Goal: Navigation & Orientation: Find specific page/section

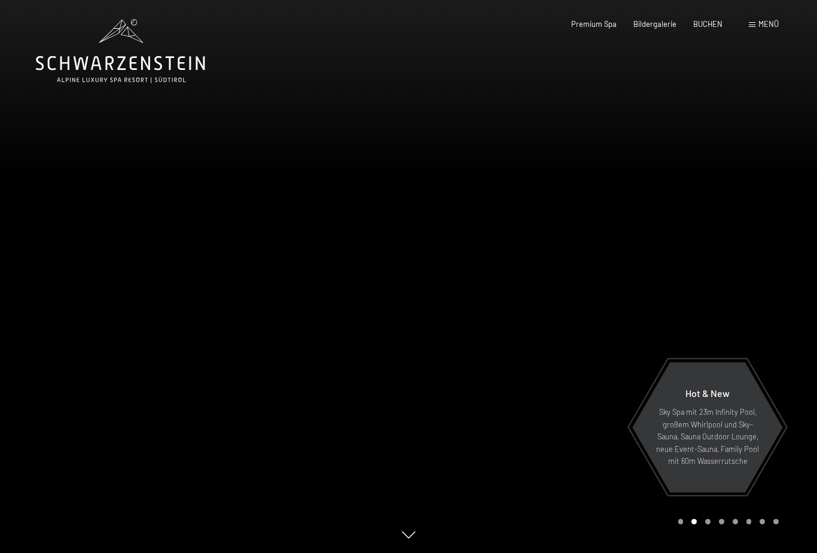
click at [770, 20] on span "Menü" at bounding box center [768, 24] width 20 height 10
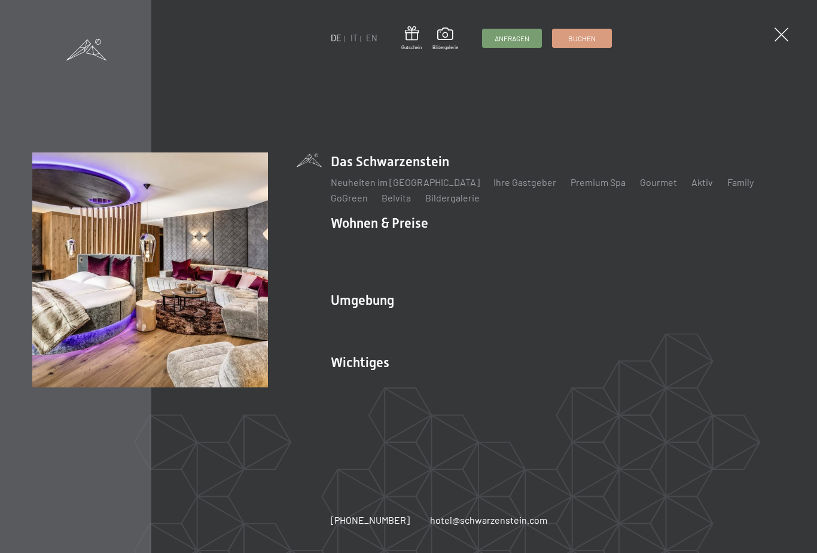
click at [449, 250] on link "Zimmer & Preise" at bounding box center [456, 244] width 69 height 11
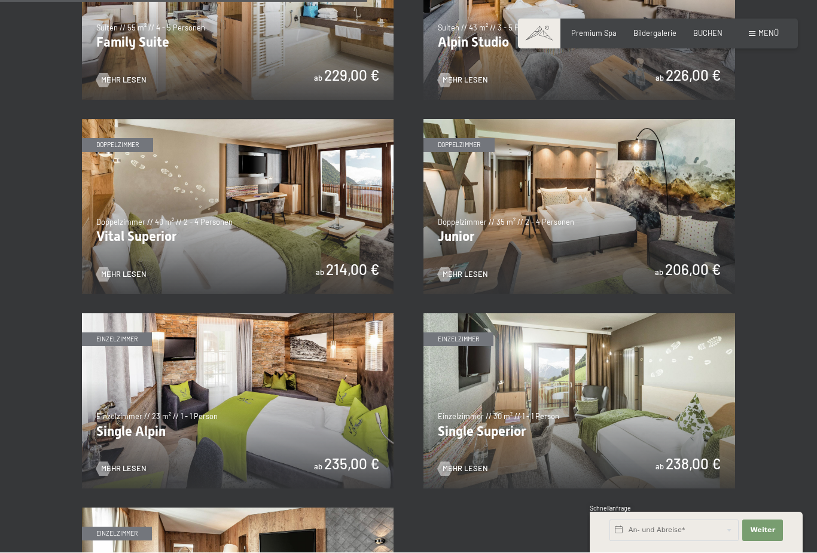
scroll to position [1296, 0]
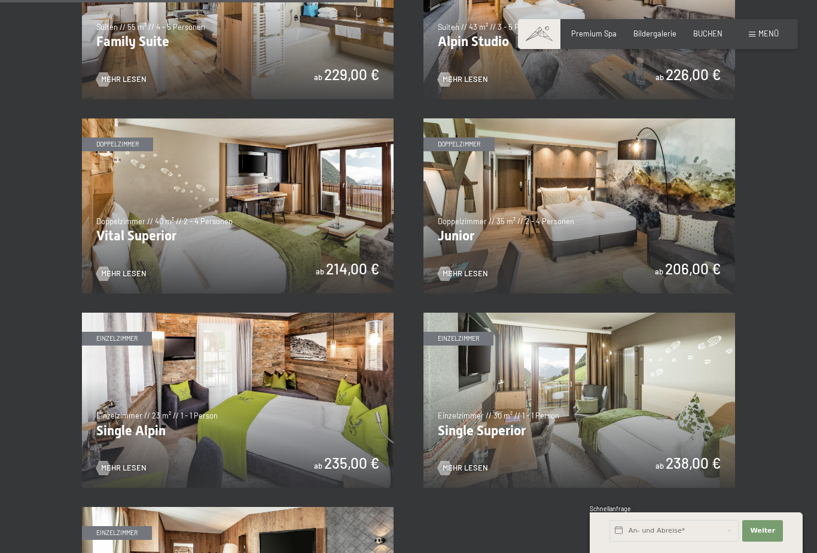
click at [604, 199] on img at bounding box center [579, 205] width 312 height 175
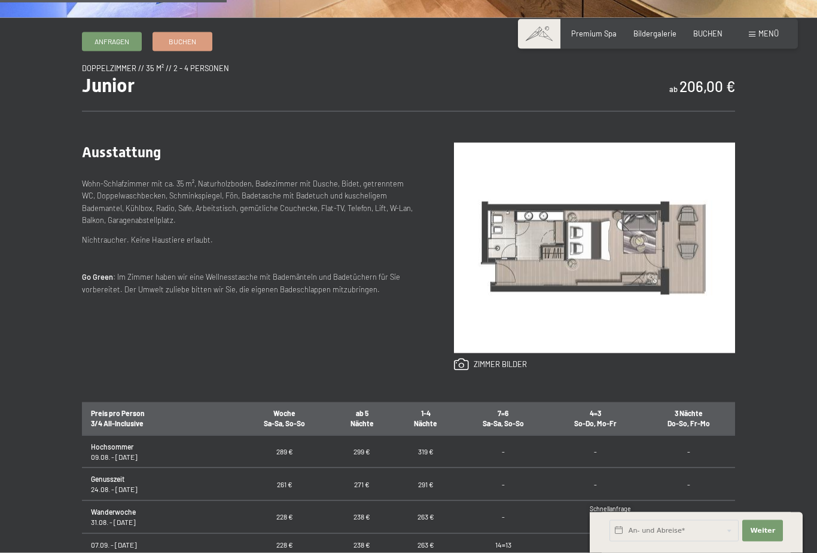
scroll to position [363, 0]
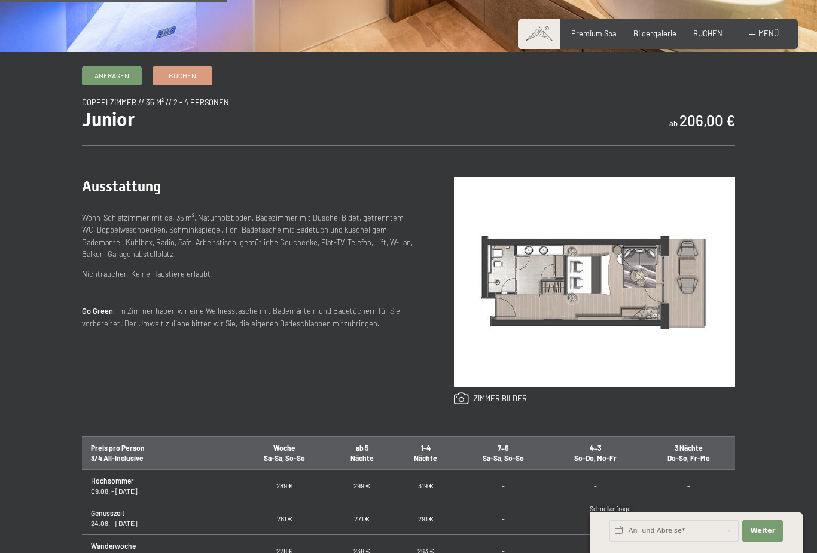
click at [789, 252] on div "Anfragen Buchen Doppelzimmer // 35 m² // 2 - 4 Personen Junior ab 206,00 € Auss…" at bounding box center [408, 399] width 817 height 666
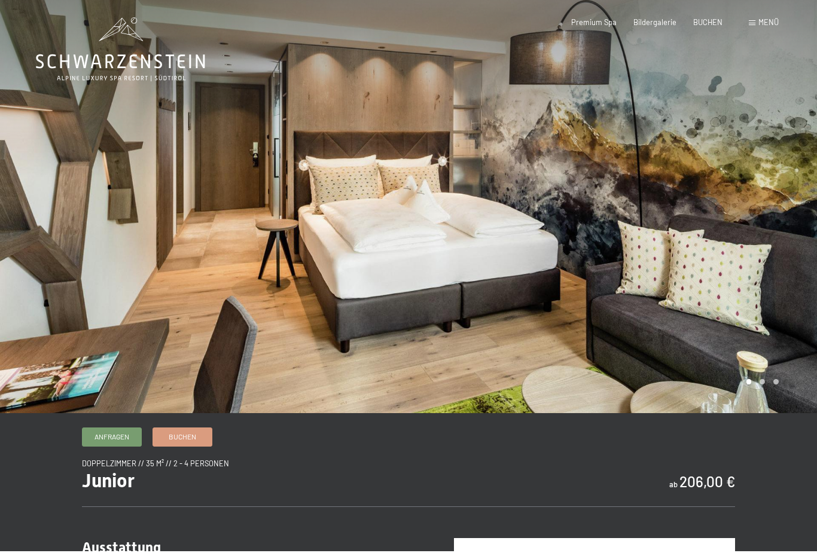
scroll to position [3, 0]
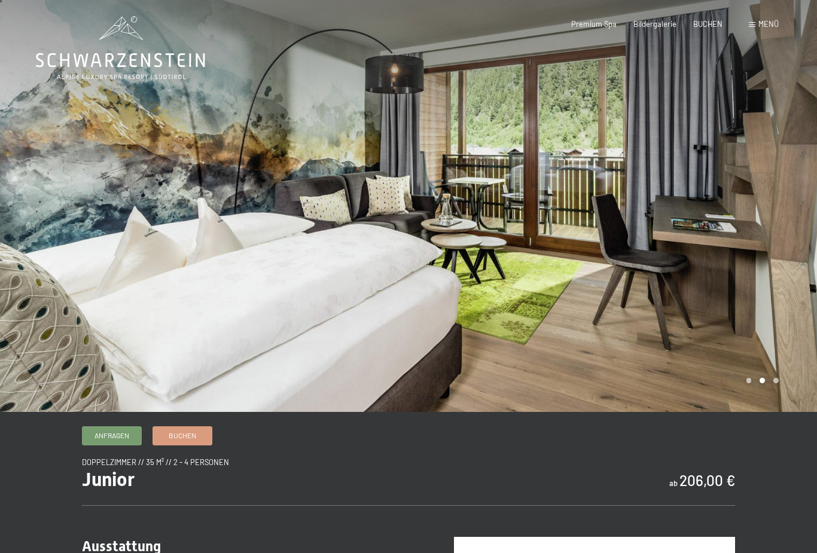
click at [760, 28] on span "Menü" at bounding box center [768, 24] width 20 height 10
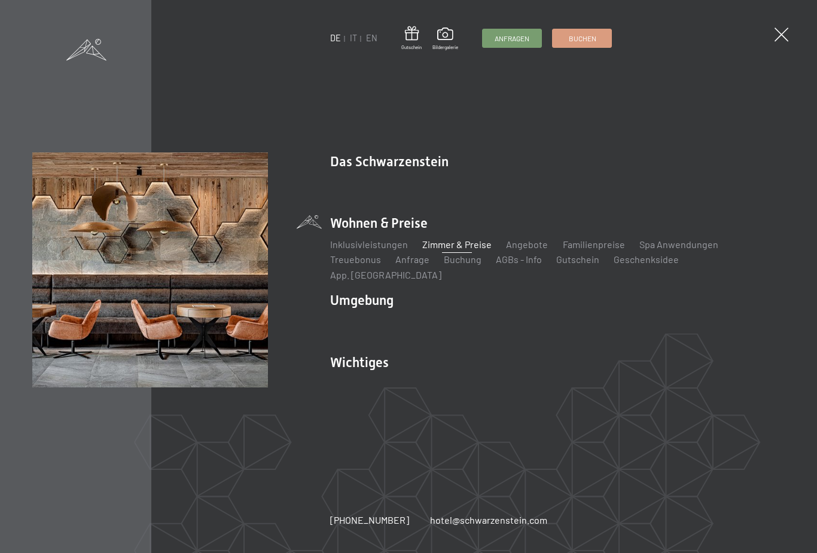
click at [517, 377] on link "Webcam & Wetter" at bounding box center [527, 382] width 75 height 11
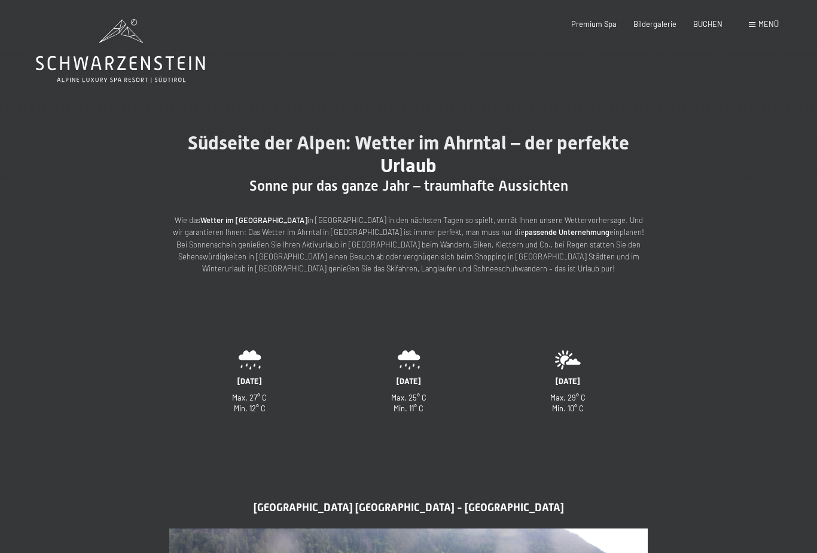
click at [769, 20] on span "Menü" at bounding box center [768, 24] width 20 height 10
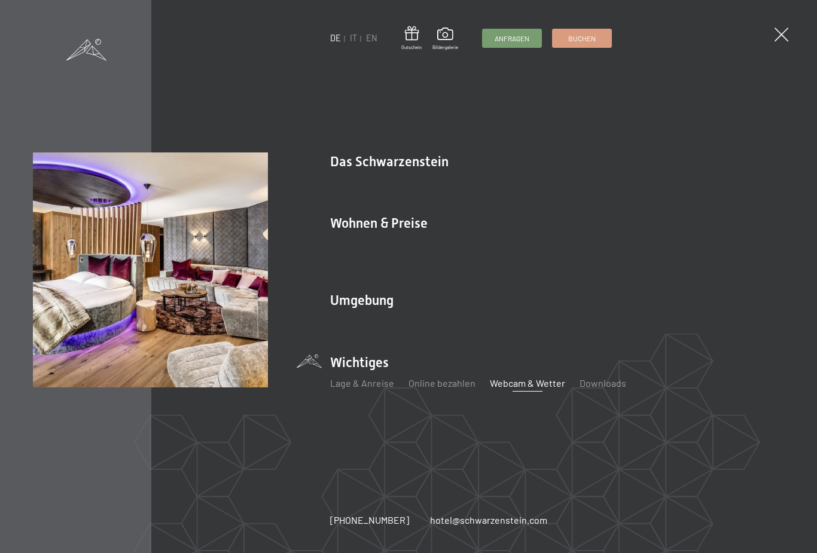
click at [440, 247] on link "Zimmer & Preise" at bounding box center [456, 244] width 69 height 11
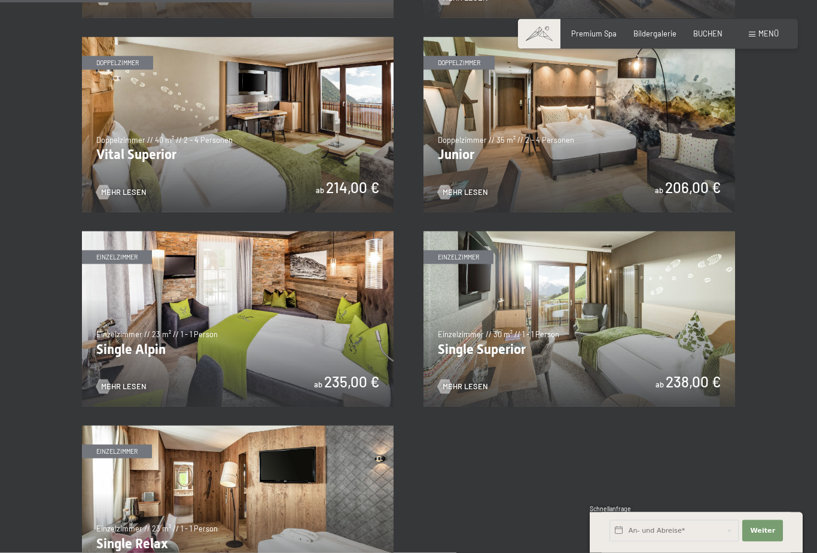
scroll to position [1349, 0]
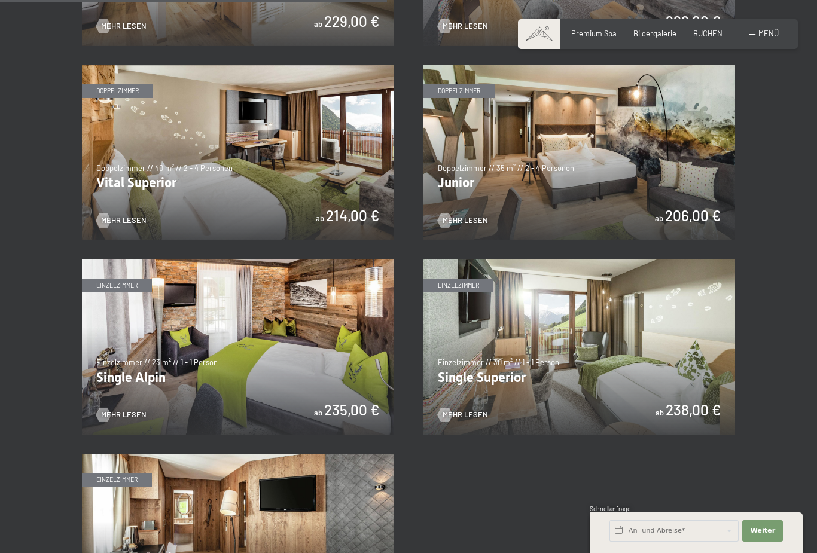
click at [699, 215] on img at bounding box center [579, 152] width 312 height 175
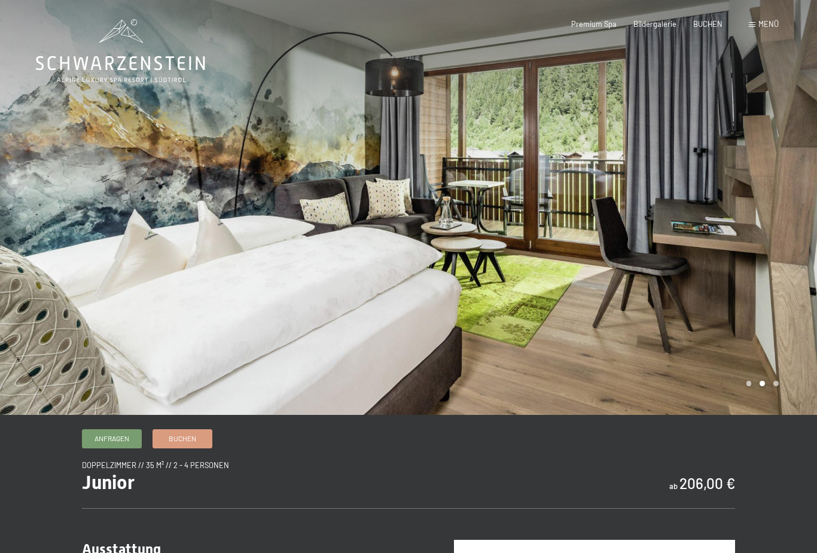
click at [769, 24] on span "Menü" at bounding box center [768, 24] width 20 height 10
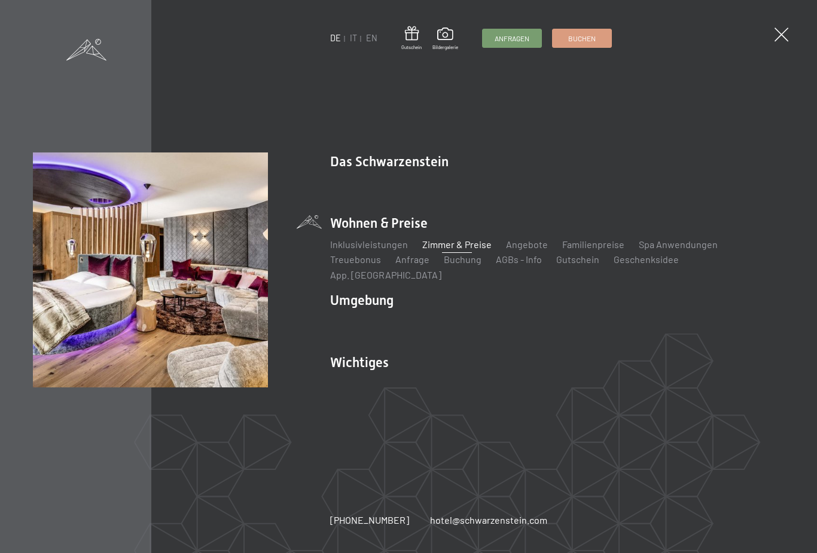
click at [361, 265] on link "Treuebonus" at bounding box center [355, 259] width 51 height 11
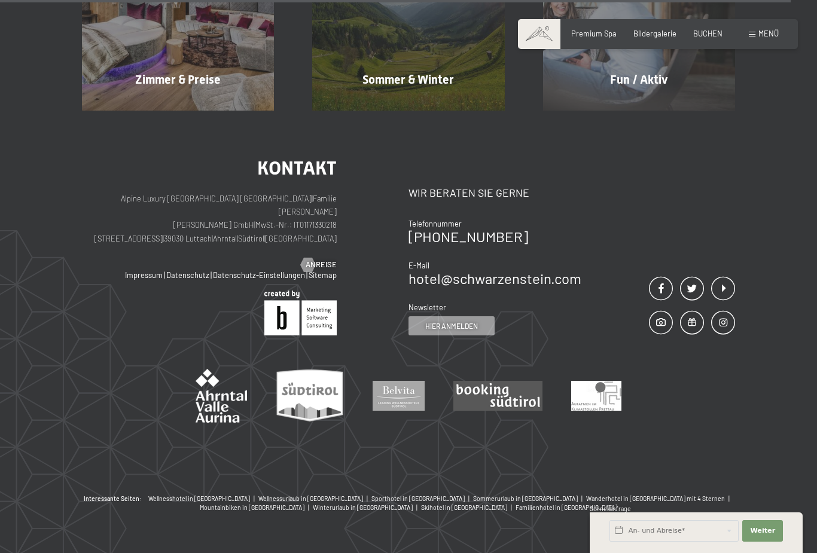
scroll to position [983, 0]
